Goal: Task Accomplishment & Management: Use online tool/utility

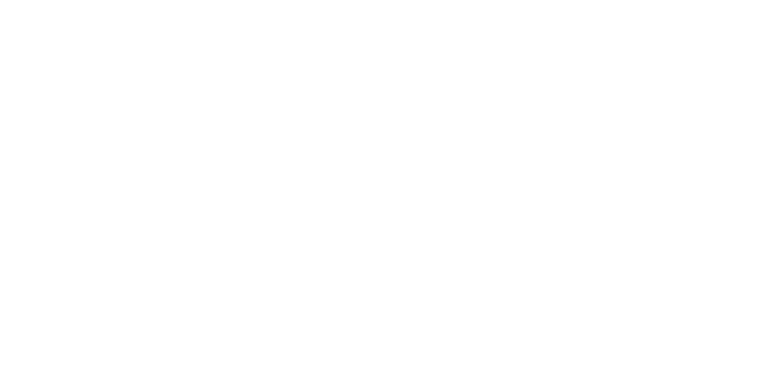
click at [378, 185] on button "Clock Off" at bounding box center [345, 189] width 66 height 19
click at [111, 160] on div "Tracking" at bounding box center [94, 164] width 33 height 11
